Goal: Information Seeking & Learning: Learn about a topic

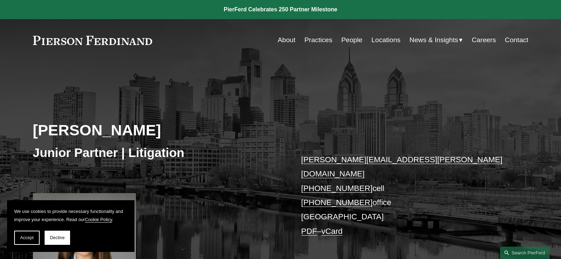
click at [114, 39] on link at bounding box center [93, 40] width 120 height 9
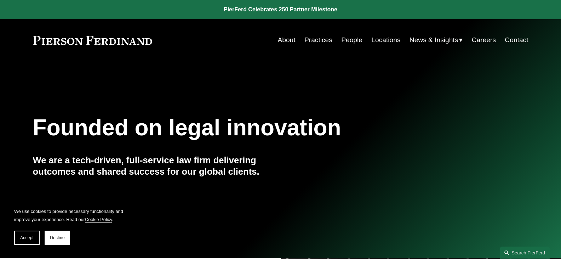
click at [353, 37] on link "People" at bounding box center [351, 39] width 21 height 13
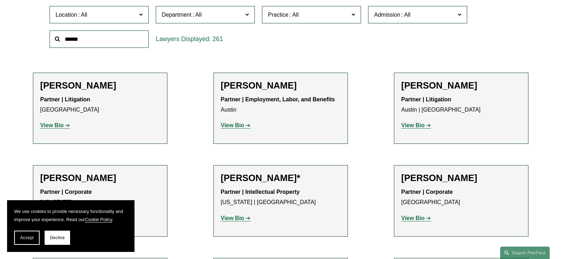
scroll to position [248, 0]
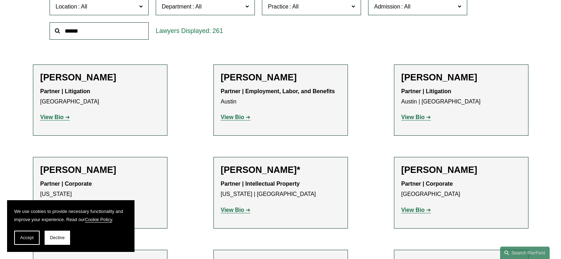
click at [59, 119] on strong "View Bio" at bounding box center [51, 117] width 23 height 6
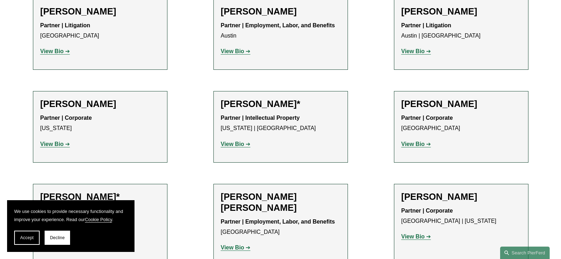
scroll to position [318, 0]
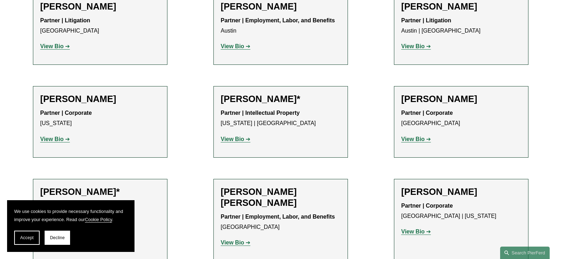
click at [414, 139] on strong "View Bio" at bounding box center [412, 139] width 23 height 6
click at [54, 240] on button "Decline" at bounding box center [57, 237] width 25 height 14
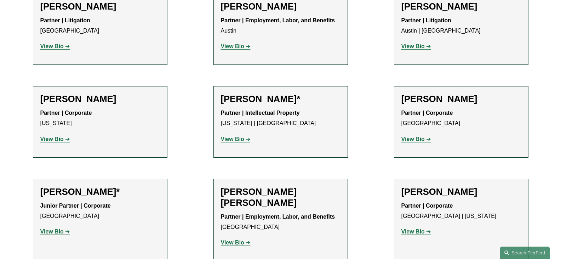
click at [63, 142] on strong "View Bio" at bounding box center [51, 139] width 23 height 6
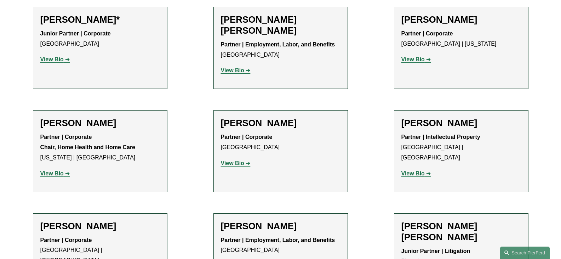
scroll to position [495, 0]
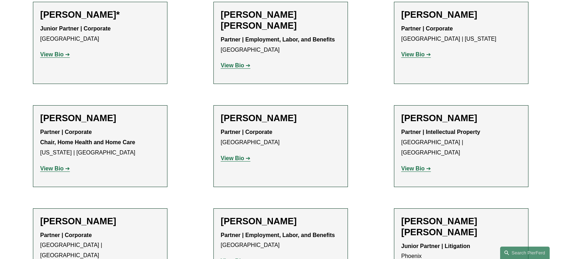
click at [56, 166] on strong "View Bio" at bounding box center [51, 168] width 23 height 6
click at [241, 158] on strong "View Bio" at bounding box center [232, 158] width 23 height 6
click at [411, 165] on strong "View Bio" at bounding box center [412, 168] width 23 height 6
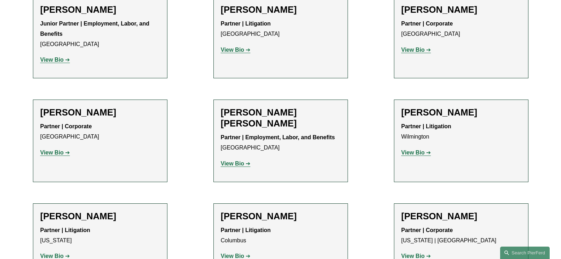
scroll to position [1522, 0]
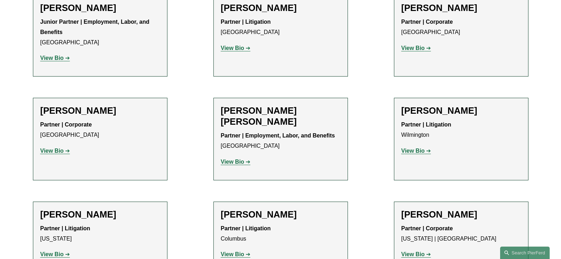
click at [228, 159] on strong "View Bio" at bounding box center [232, 162] width 23 height 6
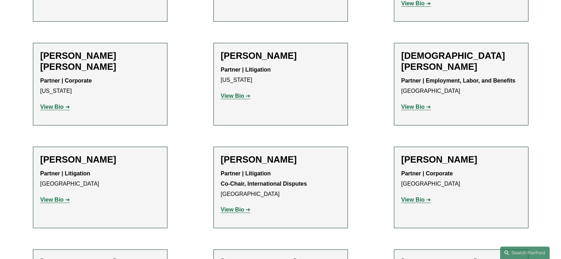
scroll to position [1875, 0]
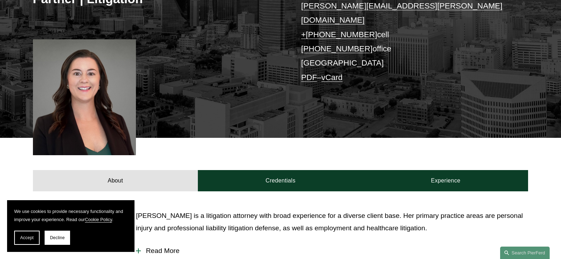
scroll to position [177, 0]
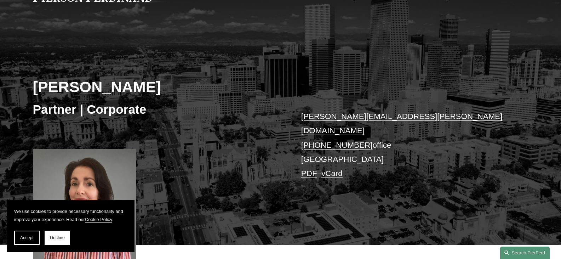
scroll to position [142, 0]
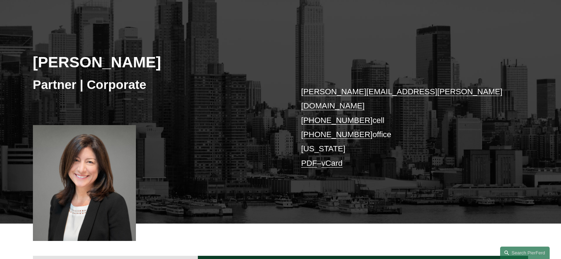
scroll to position [71, 0]
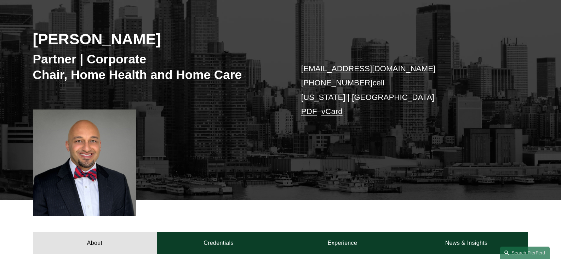
scroll to position [106, 0]
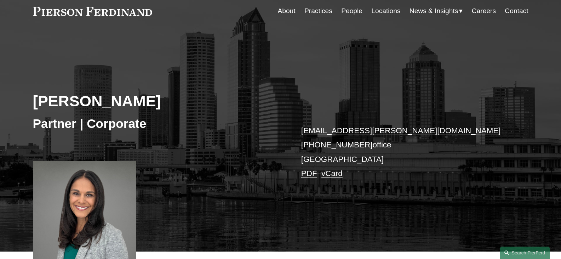
scroll to position [71, 0]
